Goal: Find specific page/section: Find specific page/section

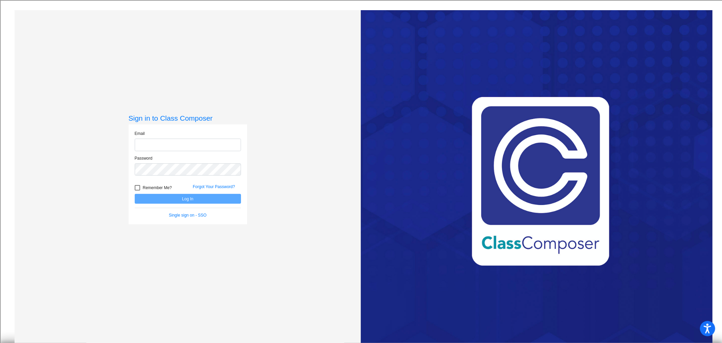
type input "[EMAIL_ADDRESS][DOMAIN_NAME]"
click at [183, 198] on button "Log In" at bounding box center [188, 199] width 106 height 10
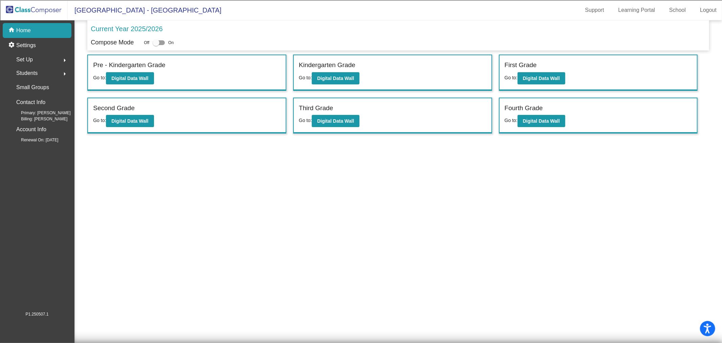
click at [31, 69] on span "Students" at bounding box center [26, 72] width 21 height 9
click at [32, 147] on p "All Students" at bounding box center [30, 147] width 27 height 8
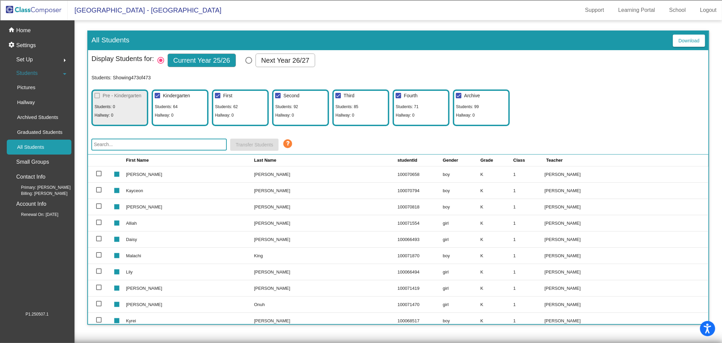
click at [156, 144] on input "text" at bounding box center [158, 144] width 135 height 12
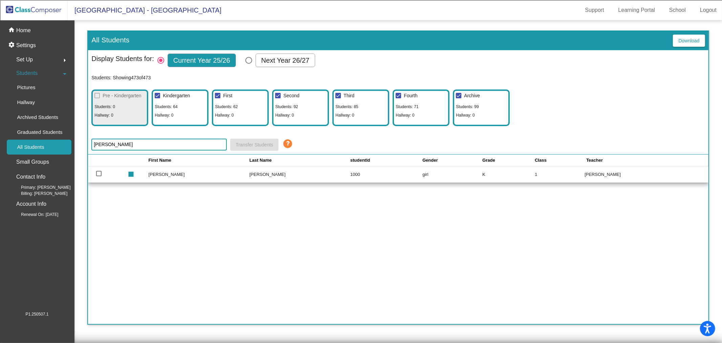
type input "[PERSON_NAME]"
click at [21, 29] on p "Home" at bounding box center [23, 30] width 15 height 8
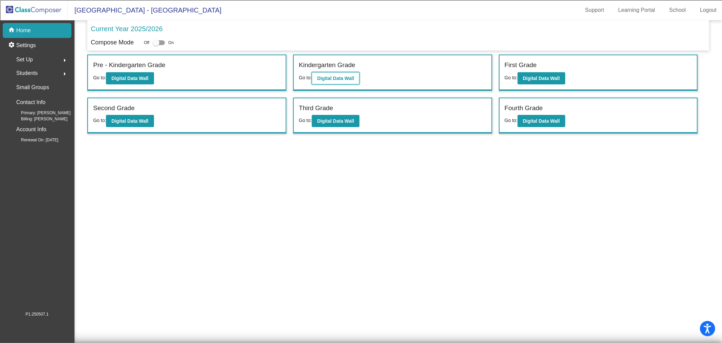
click at [329, 79] on b "Digital Data Wall" at bounding box center [335, 77] width 37 height 5
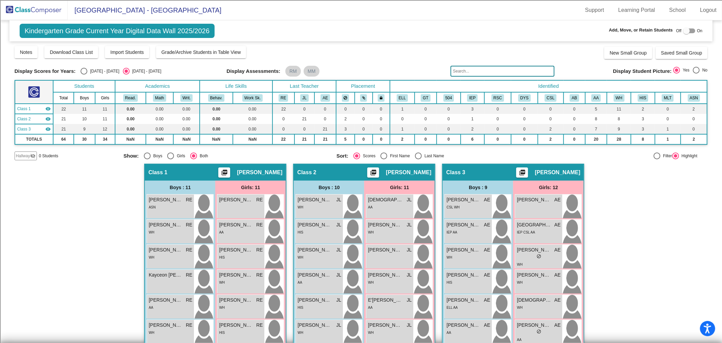
click at [467, 68] on input "text" at bounding box center [502, 71] width 104 height 11
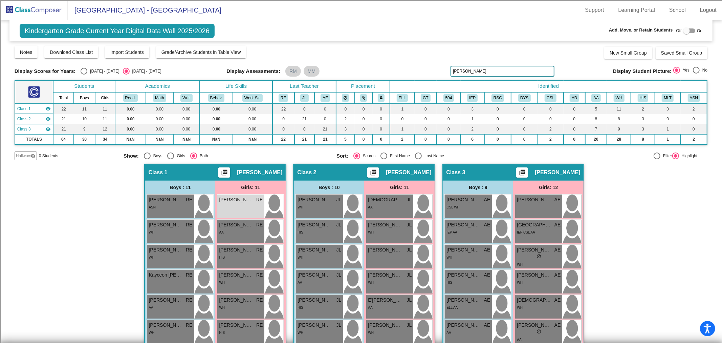
type input "[PERSON_NAME]"
click at [15, 10] on img at bounding box center [34, 10] width 68 height 20
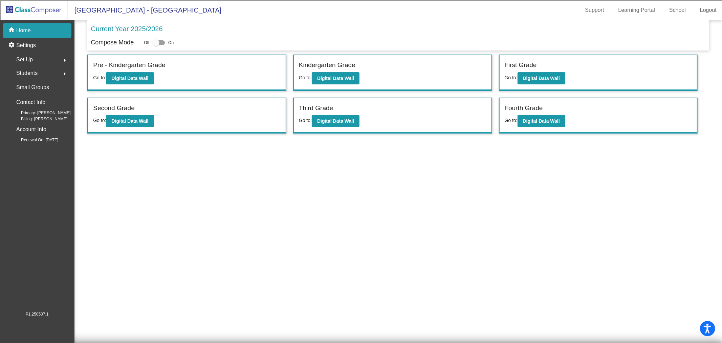
click at [36, 72] on span "Students" at bounding box center [26, 72] width 21 height 9
click at [31, 147] on p "All Students" at bounding box center [30, 147] width 27 height 8
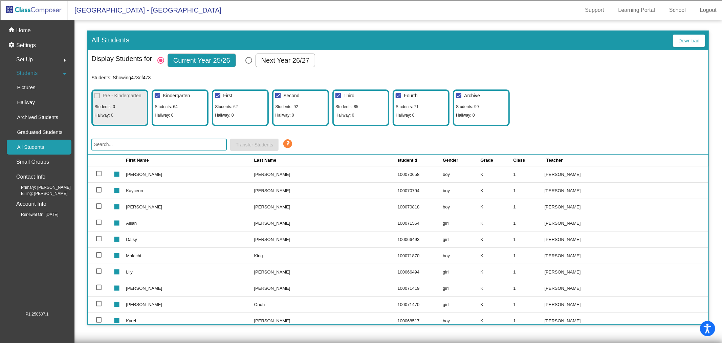
click at [121, 146] on input "text" at bounding box center [158, 144] width 135 height 12
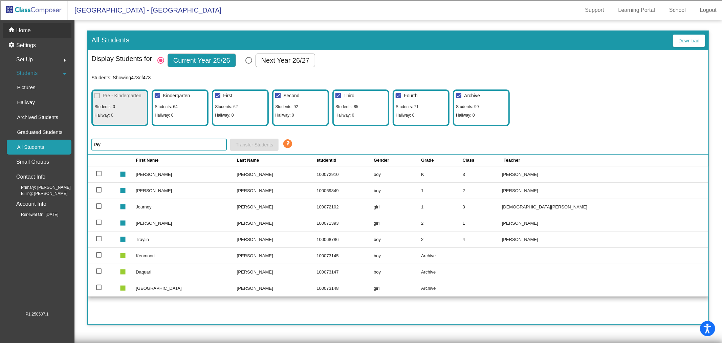
type input "ray"
click at [32, 27] on div "home Home" at bounding box center [37, 30] width 69 height 15
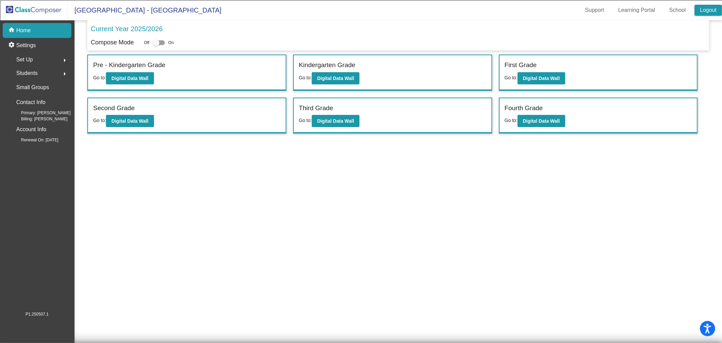
click at [701, 14] on link "Logout" at bounding box center [707, 10] width 27 height 11
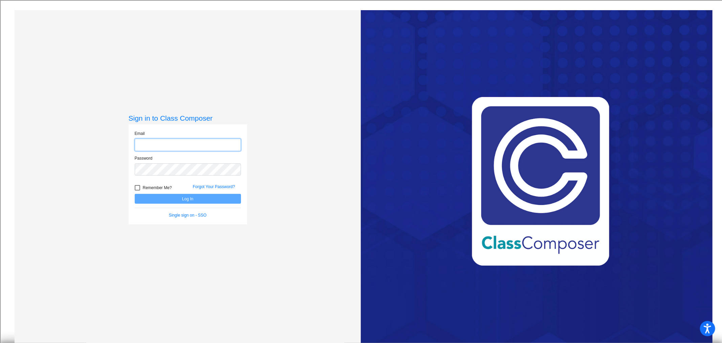
type input "[EMAIL_ADDRESS][DOMAIN_NAME]"
